Goal: Information Seeking & Learning: Learn about a topic

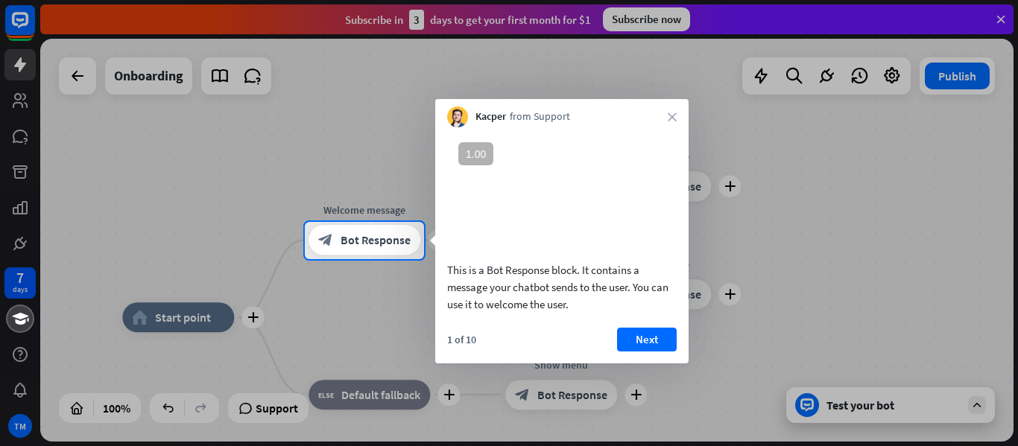
click at [669, 124] on div "Kacper from Support close" at bounding box center [561, 113] width 253 height 28
click at [673, 110] on div "Kacper from Support close" at bounding box center [561, 113] width 253 height 28
click at [669, 121] on icon "close" at bounding box center [672, 117] width 9 height 9
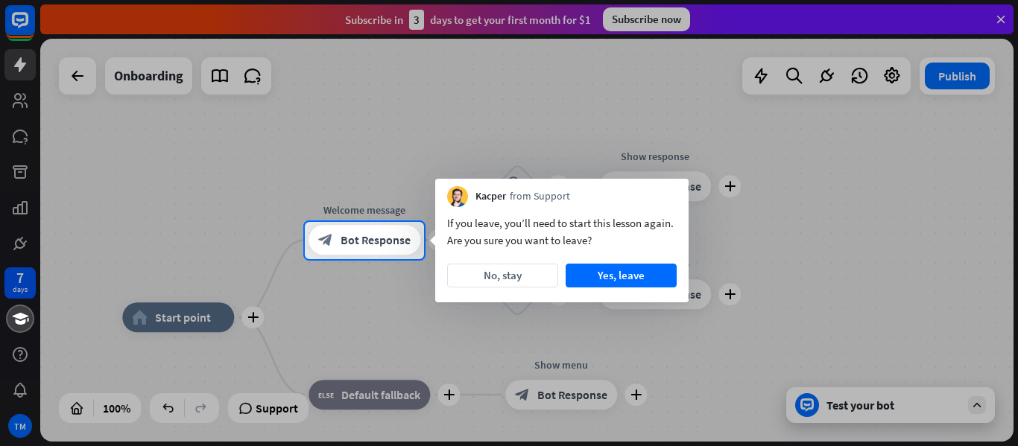
click at [529, 263] on div "If you leave, you’ll need to start this lesson again. Are you sure you want to …" at bounding box center [561, 254] width 253 height 95
click at [520, 270] on button "No, stay" at bounding box center [502, 276] width 111 height 24
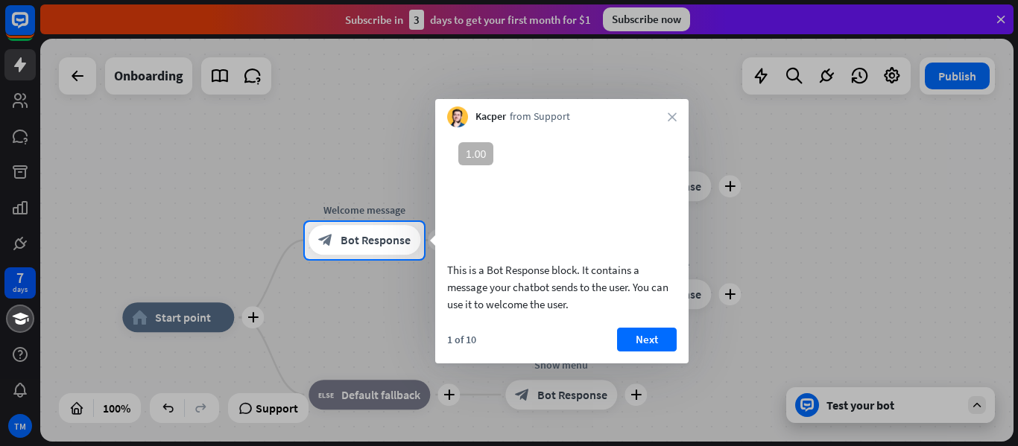
click at [852, 142] on div at bounding box center [509, 111] width 1018 height 222
click at [677, 119] on div "Kacper from Support close" at bounding box center [561, 113] width 253 height 28
click at [668, 114] on icon "close" at bounding box center [672, 117] width 9 height 9
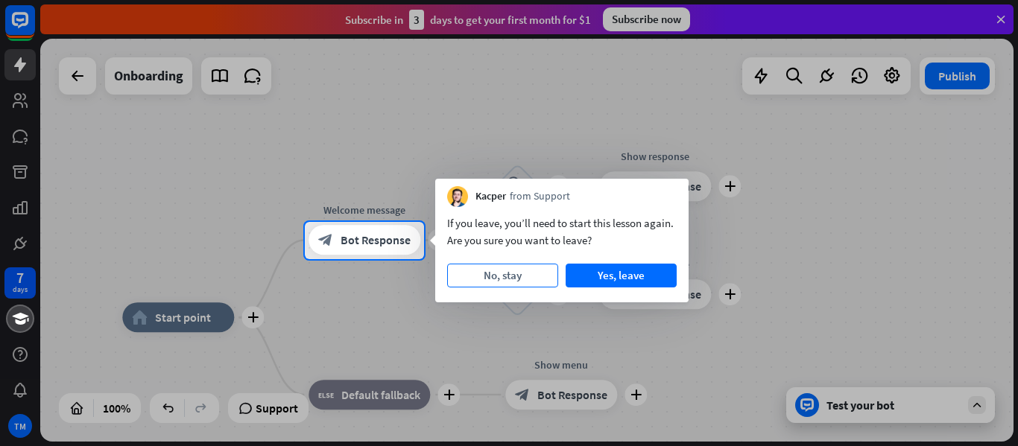
click at [477, 287] on button "No, stay" at bounding box center [502, 276] width 111 height 24
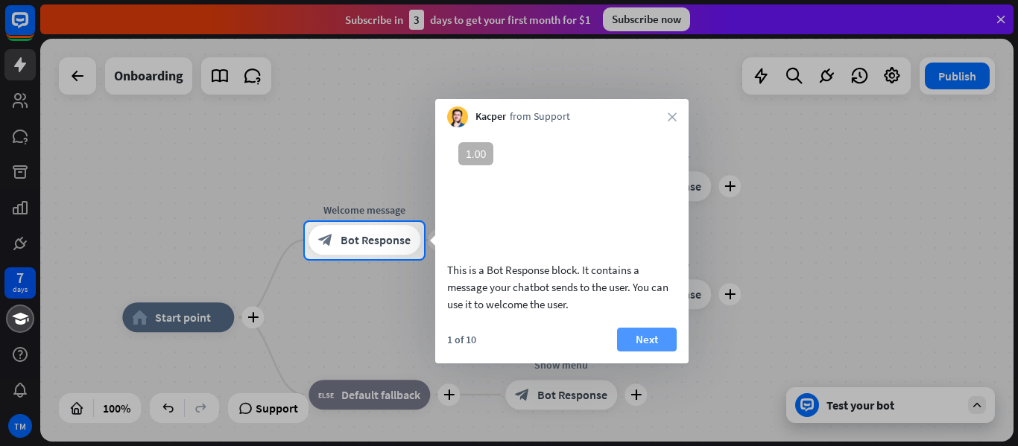
click at [634, 352] on button "Next" at bounding box center [647, 340] width 60 height 24
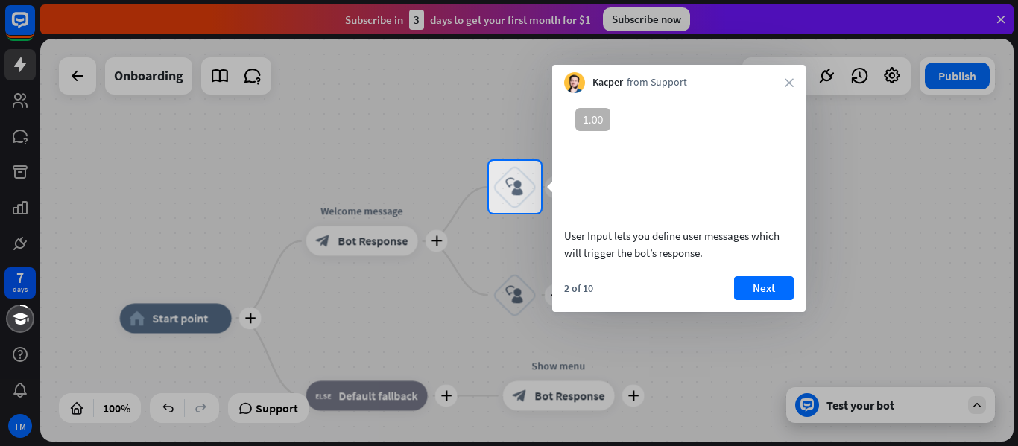
click at [634, 353] on div at bounding box center [509, 329] width 1018 height 233
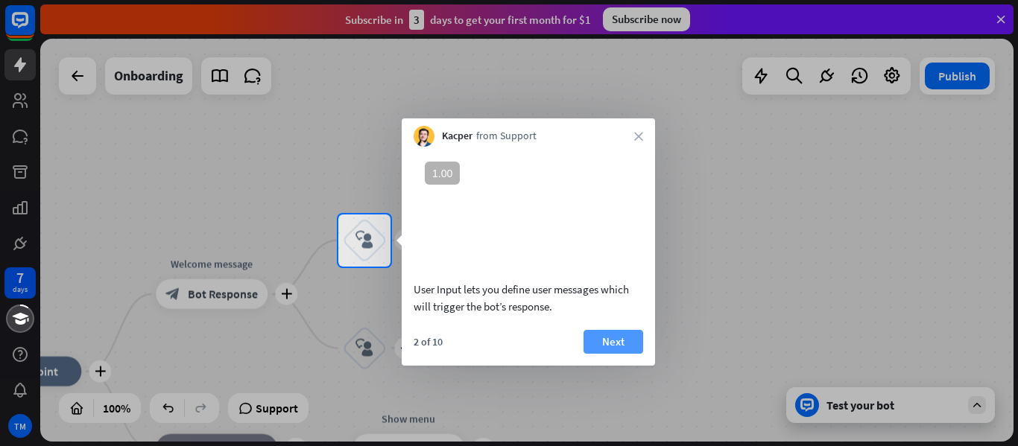
click at [631, 330] on button "Next" at bounding box center [614, 342] width 60 height 24
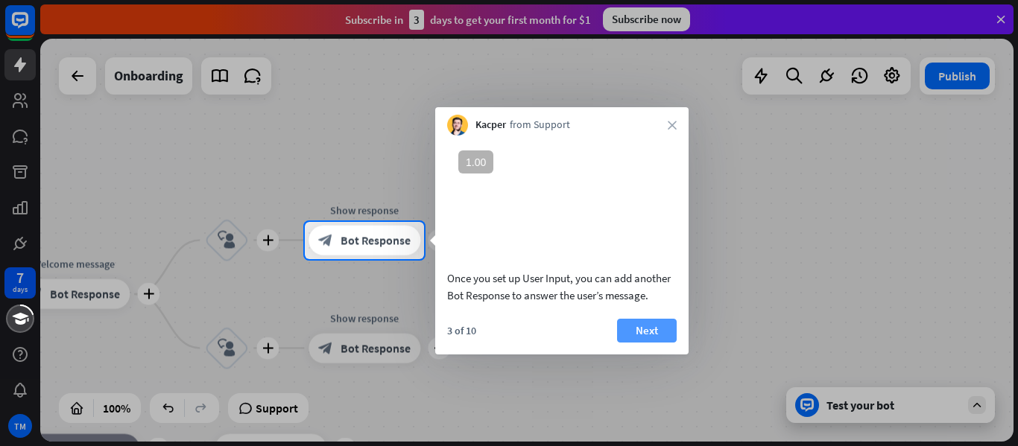
click at [653, 312] on div "Once you set up User Input, you can add another Bot Response to answer the user…" at bounding box center [561, 224] width 253 height 176
click at [653, 340] on button "Next" at bounding box center [647, 331] width 60 height 24
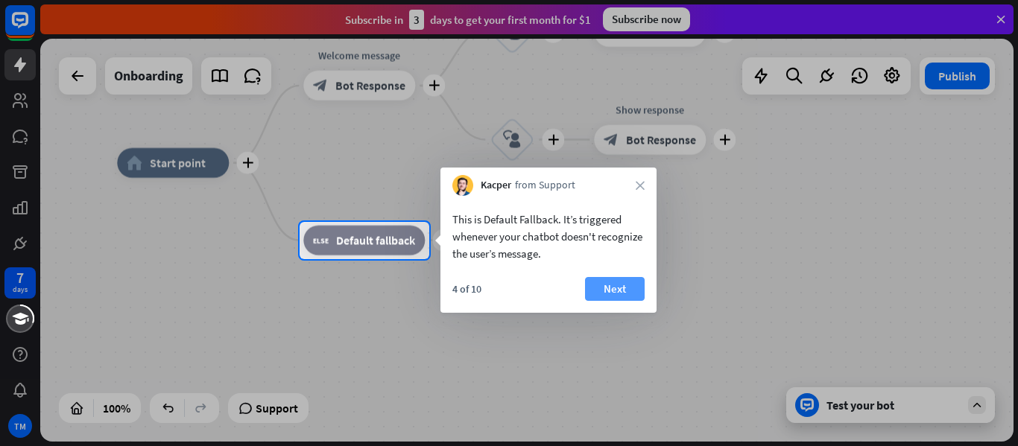
click at [592, 280] on button "Next" at bounding box center [615, 289] width 60 height 24
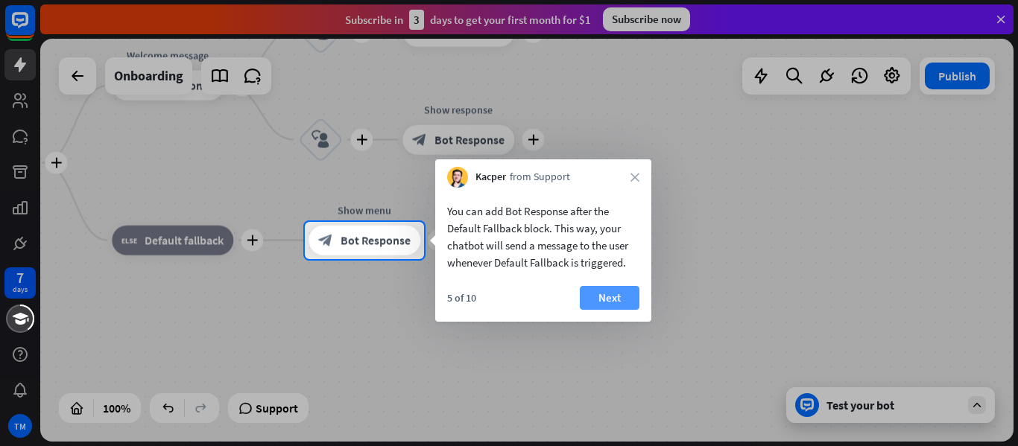
click at [607, 294] on button "Next" at bounding box center [610, 298] width 60 height 24
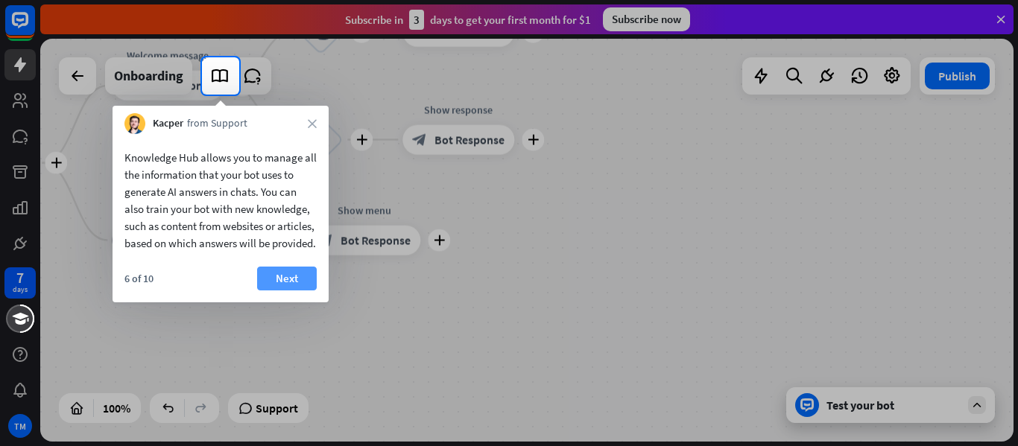
click at [276, 291] on button "Next" at bounding box center [287, 279] width 60 height 24
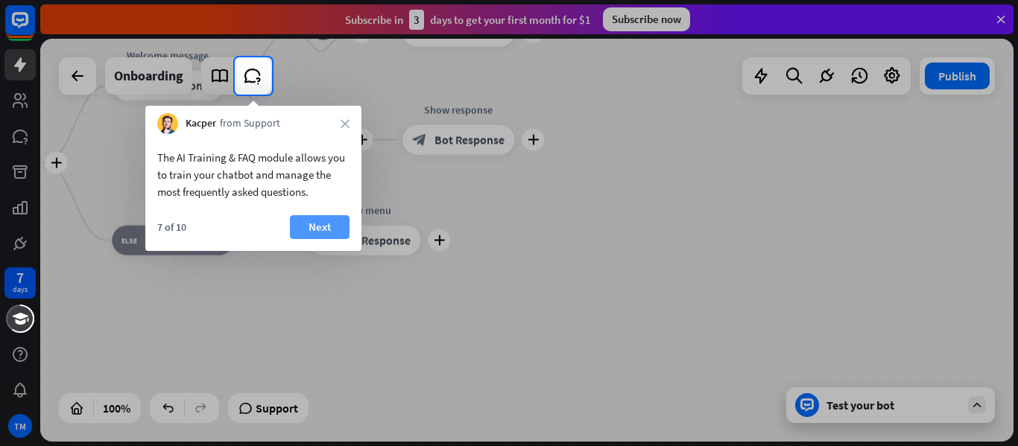
click at [331, 215] on button "Next" at bounding box center [320, 227] width 60 height 24
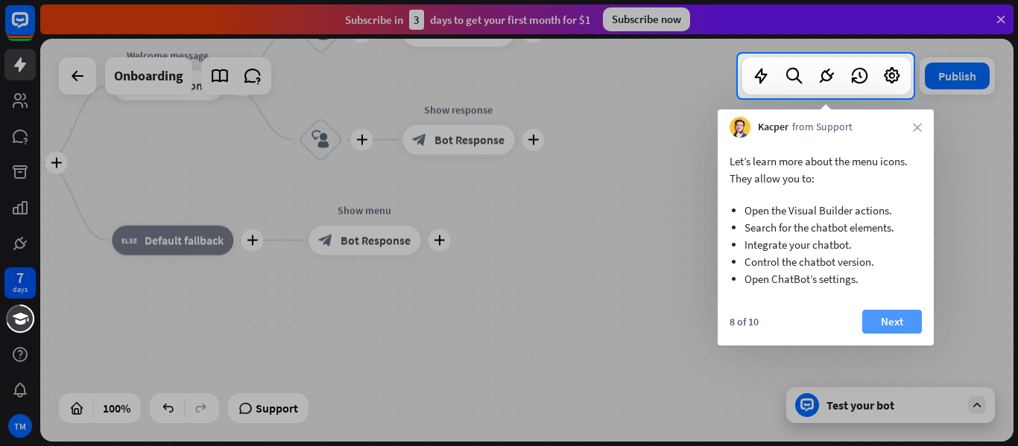
click at [905, 315] on button "Next" at bounding box center [892, 322] width 60 height 24
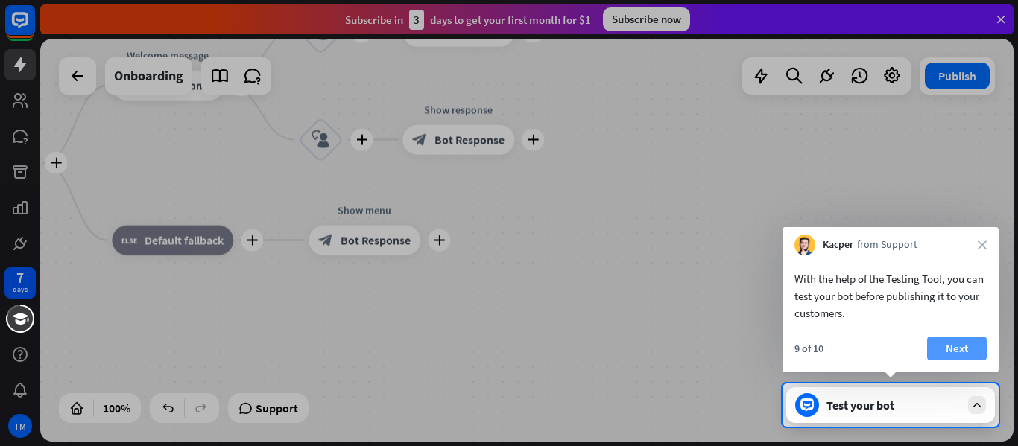
click at [958, 341] on button "Next" at bounding box center [957, 349] width 60 height 24
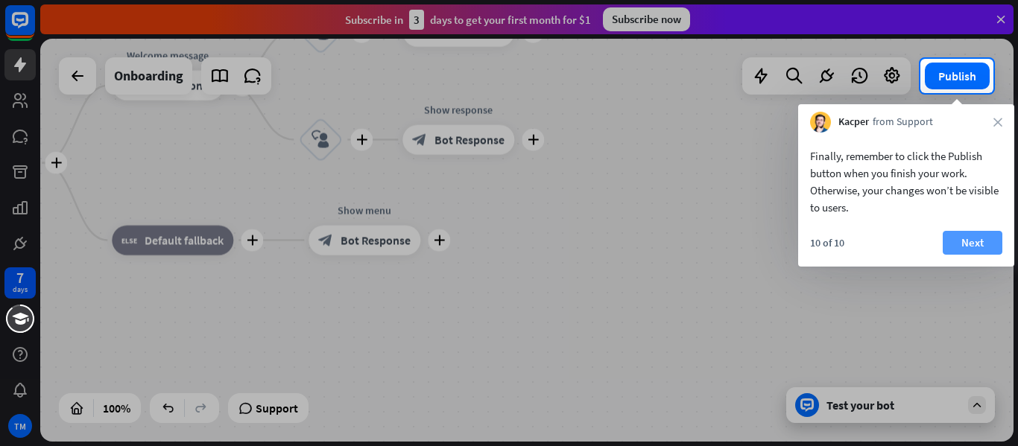
click at [981, 249] on button "Next" at bounding box center [973, 243] width 60 height 24
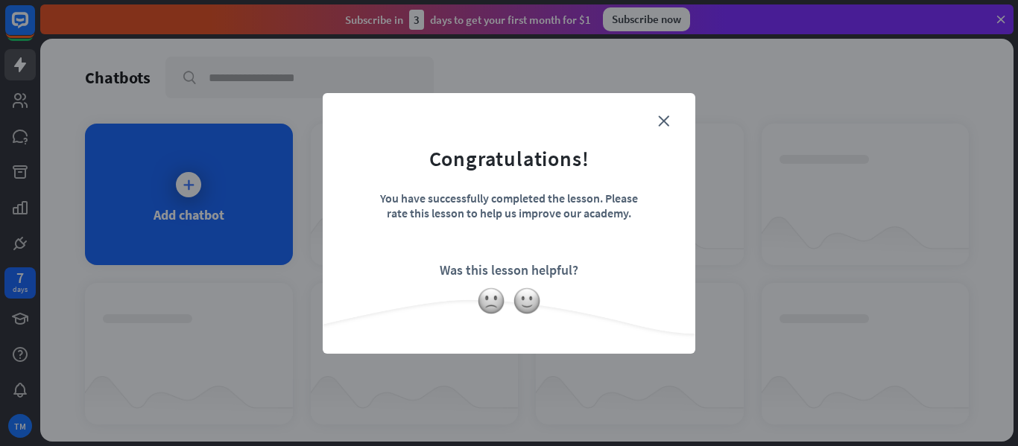
click at [200, 180] on div "close Congratulations! You have successfully completed the lesson. Please rate …" at bounding box center [509, 223] width 1018 height 446
click at [660, 124] on icon "close" at bounding box center [663, 121] width 11 height 11
